Goal: Check status: Check status

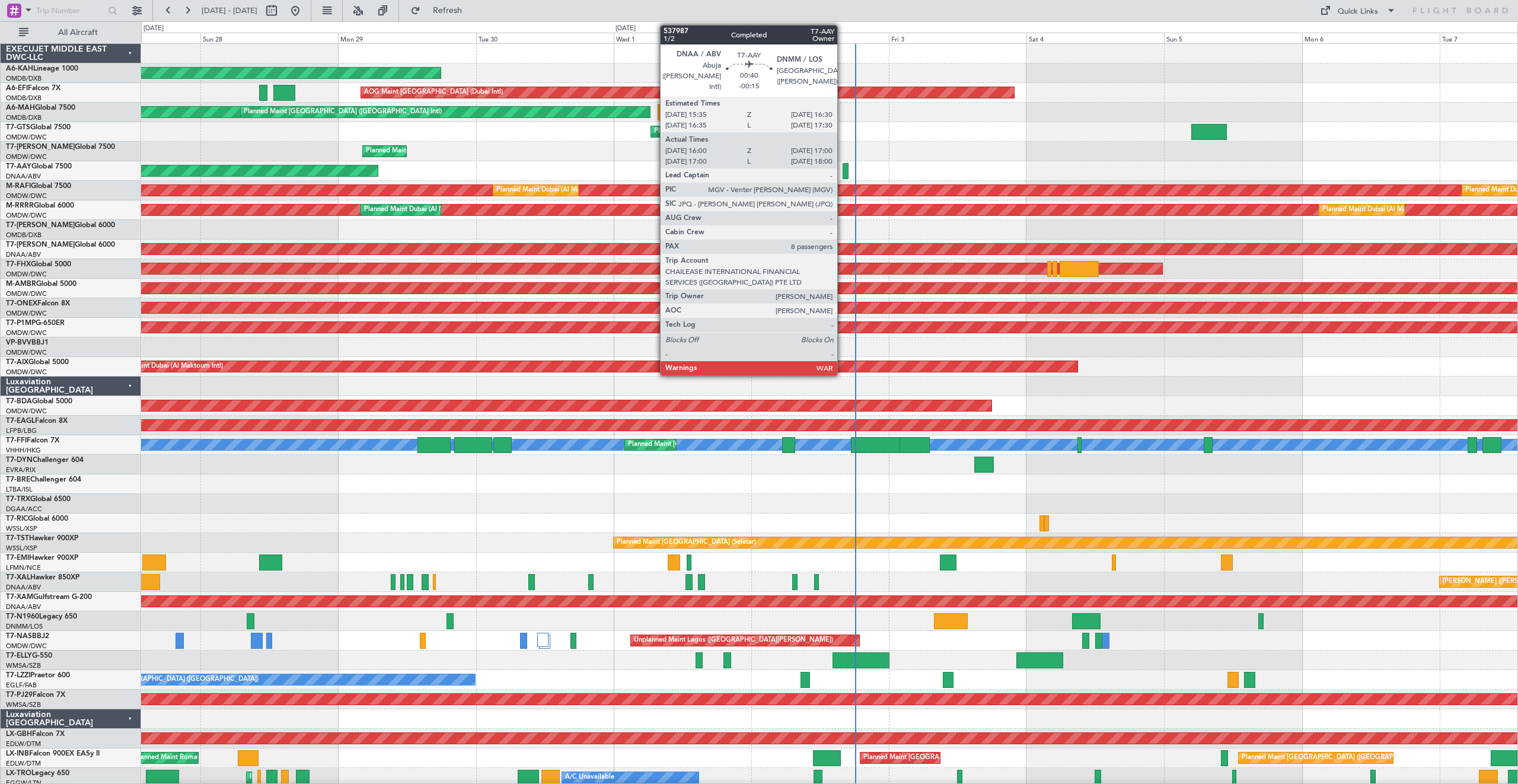
click at [843, 169] on div at bounding box center [846, 172] width 6 height 16
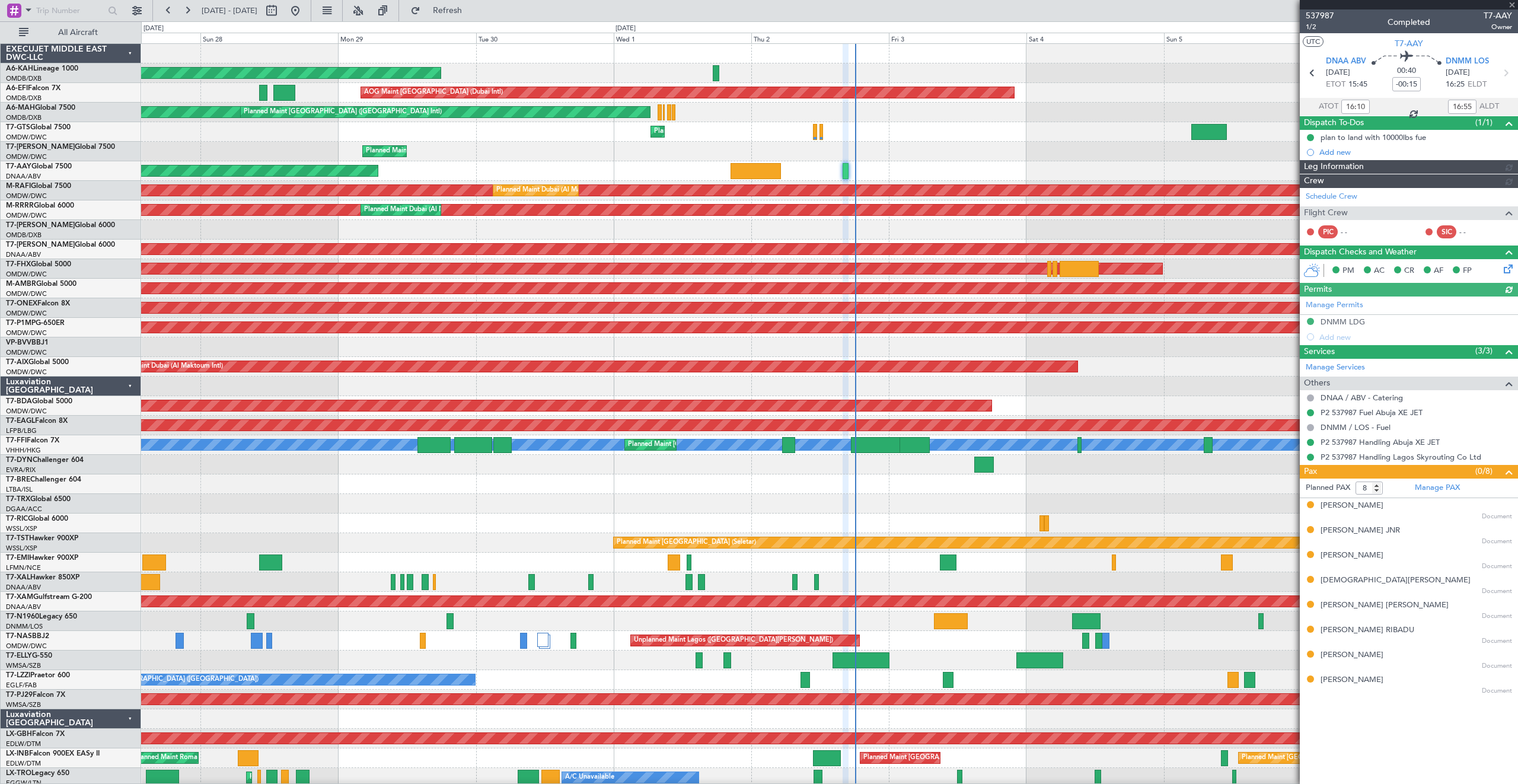
type input "Dherander Fithani (DHF)"
type input "7432"
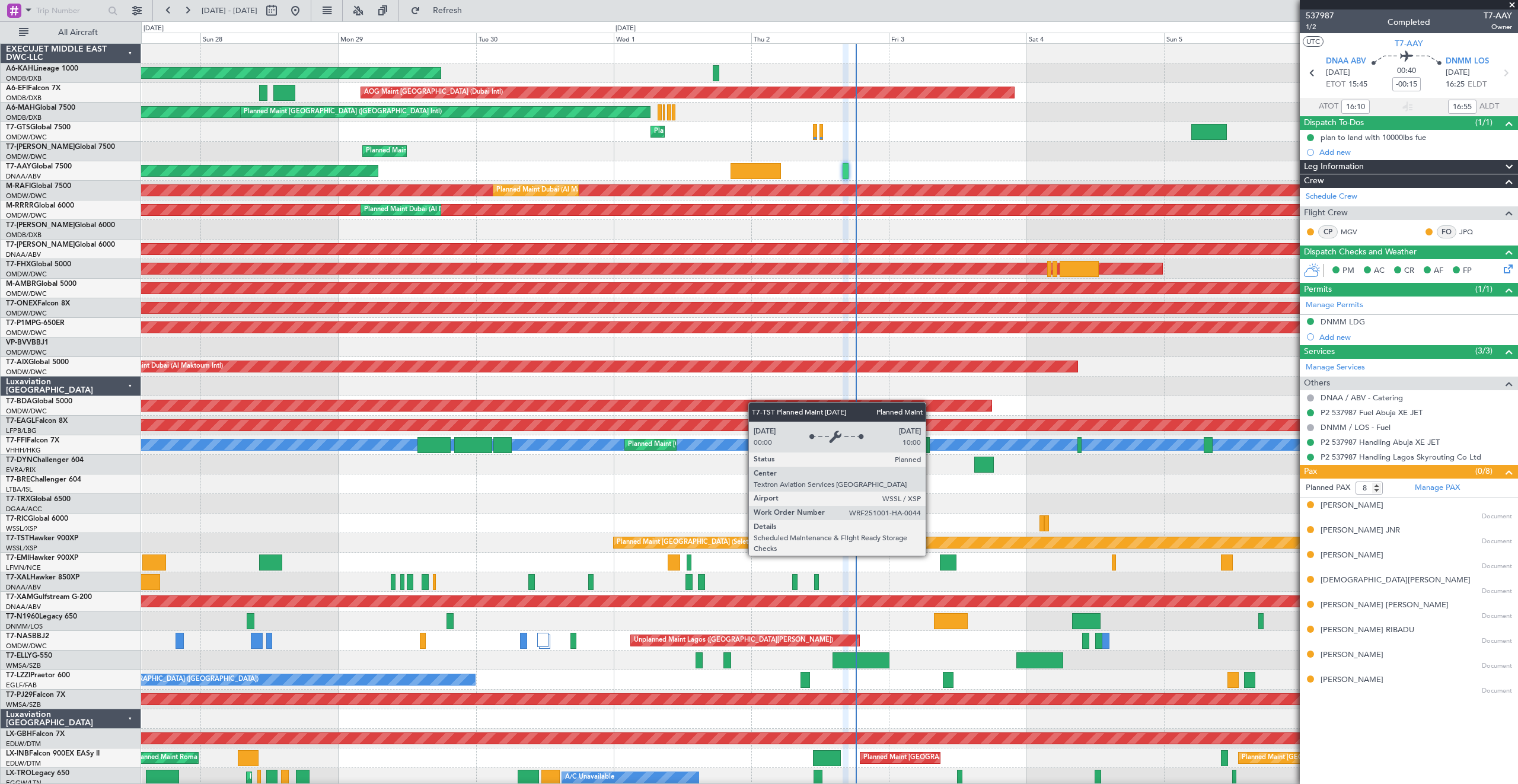
type input "Dherander Fithani (DHF)"
type input "7432"
type input "Dherander Fithani (DHF)"
type input "7432"
type input "Dherander Fithani (DHF)"
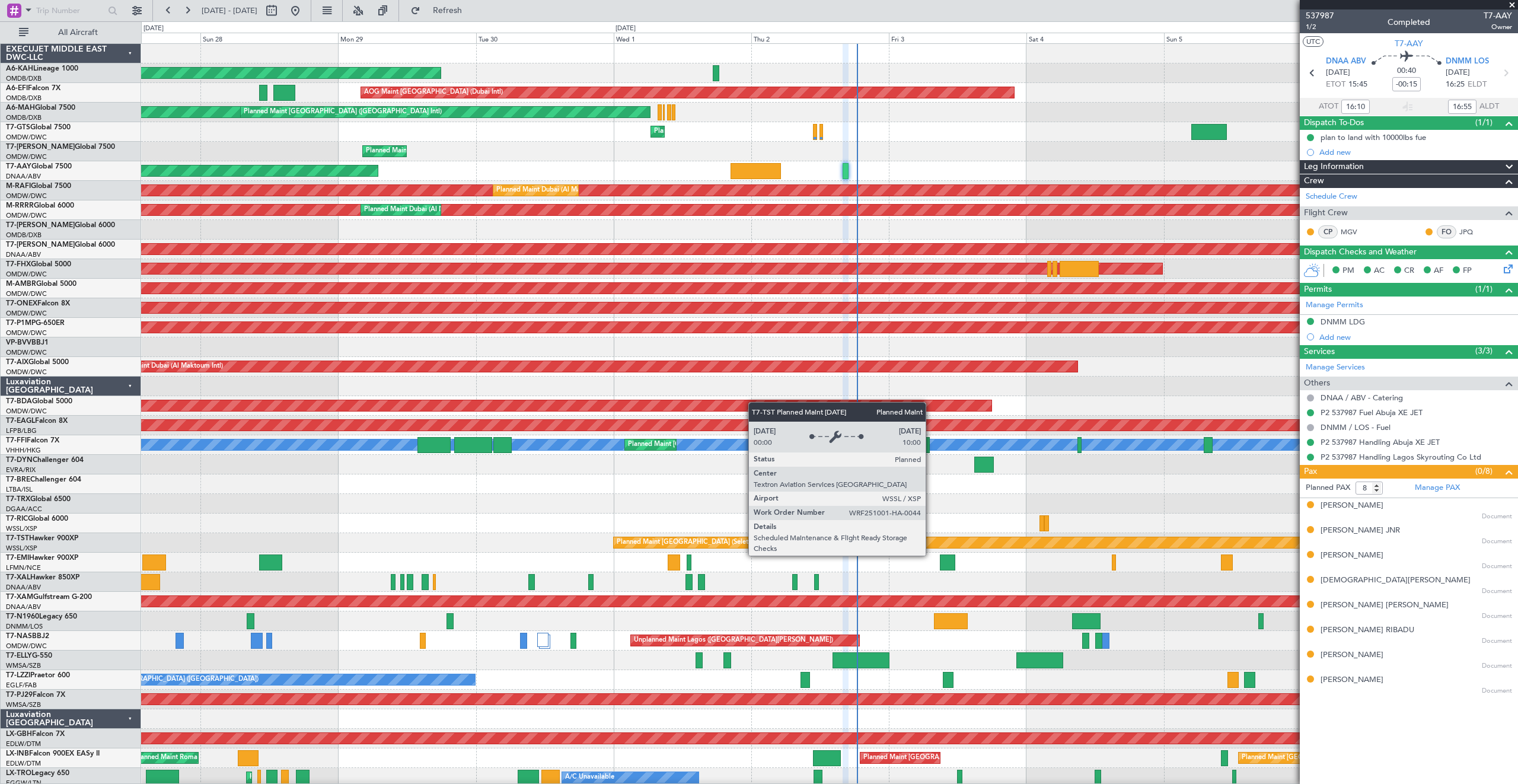
type input "7432"
type input "Dherander Fithani (DHF)"
type input "7432"
type input "Dherander Fithani (DHF)"
type input "7432"
